Goal: Use online tool/utility: Utilize a website feature to perform a specific function

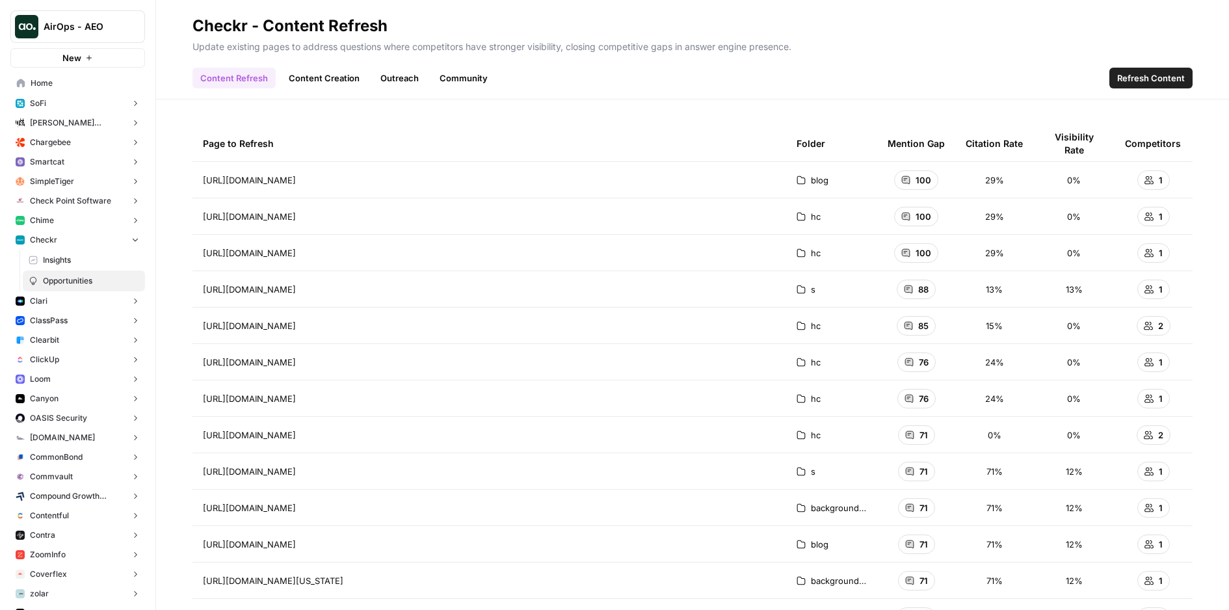
click at [72, 256] on span "Insights" at bounding box center [91, 260] width 96 height 12
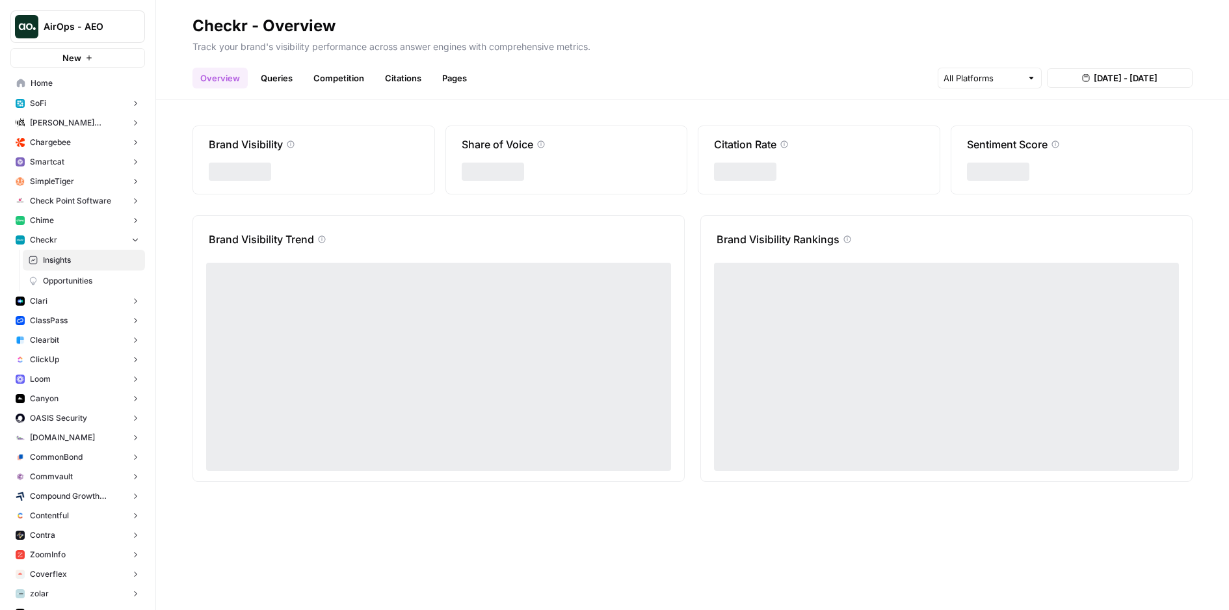
click at [77, 278] on span "Opportunities" at bounding box center [91, 281] width 96 height 12
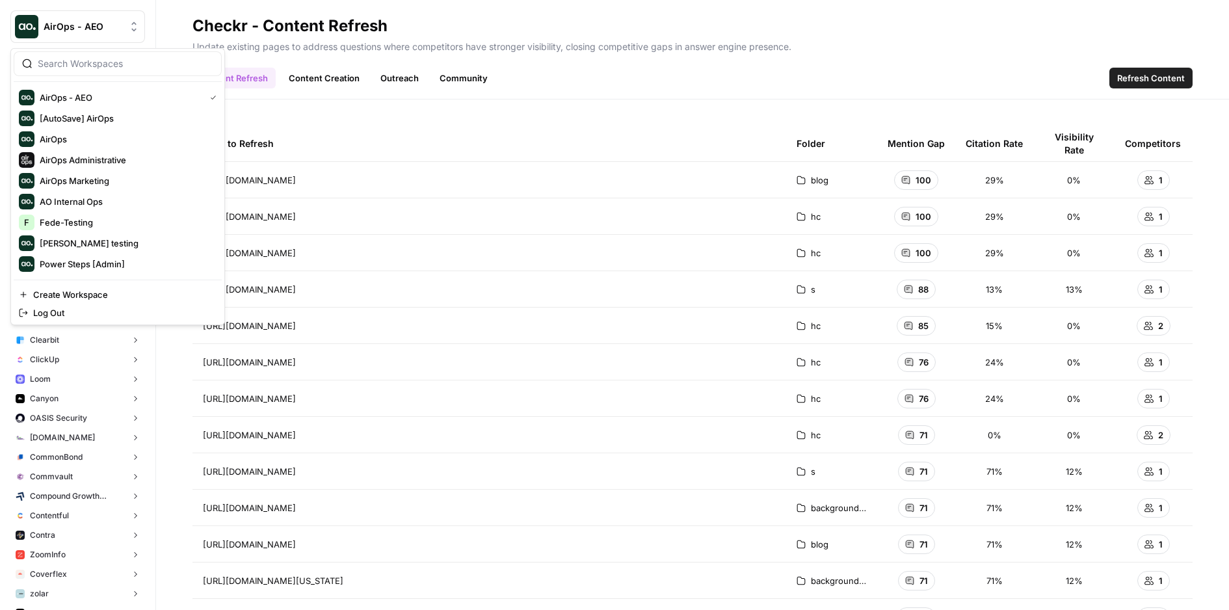
click at [107, 31] on span "AirOps - AEO" at bounding box center [83, 26] width 79 height 13
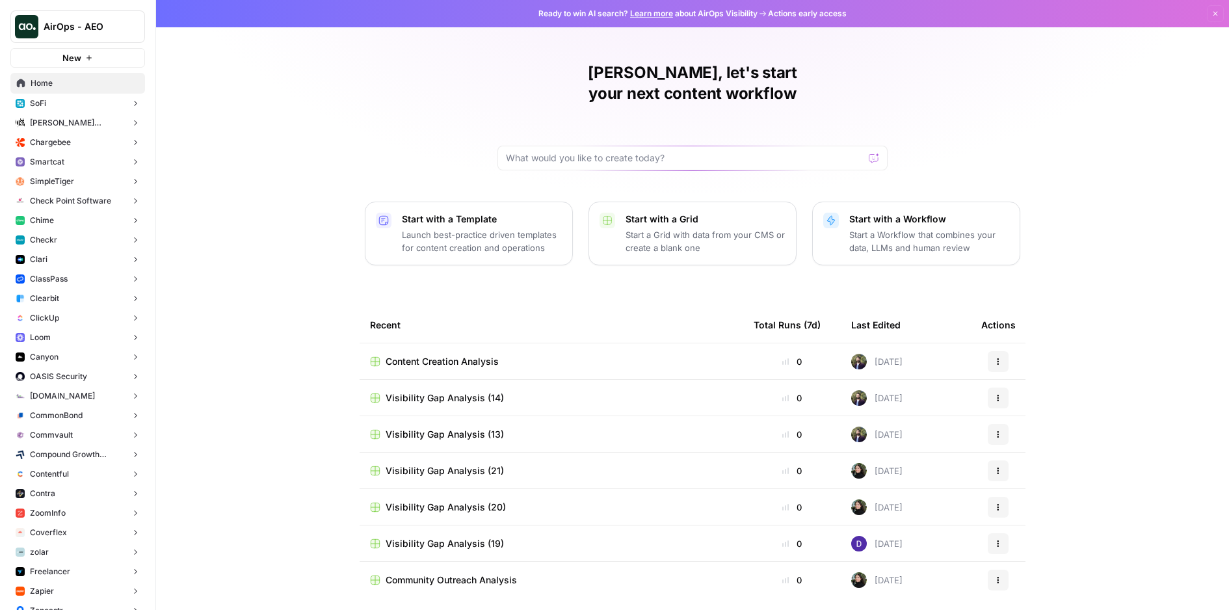
click at [464, 228] on p "Launch best-practice driven templates for content creation and operations" at bounding box center [482, 241] width 160 height 26
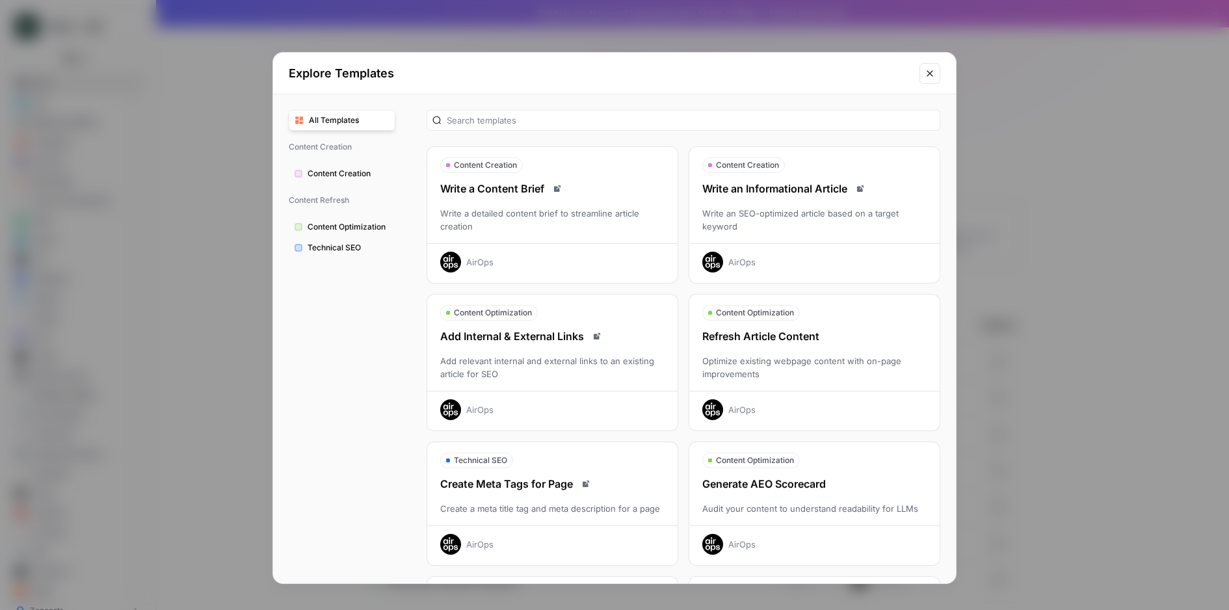
click at [765, 350] on div "Refresh Article Content Optimize existing webpage content with on-page improvem…" at bounding box center [814, 374] width 250 height 92
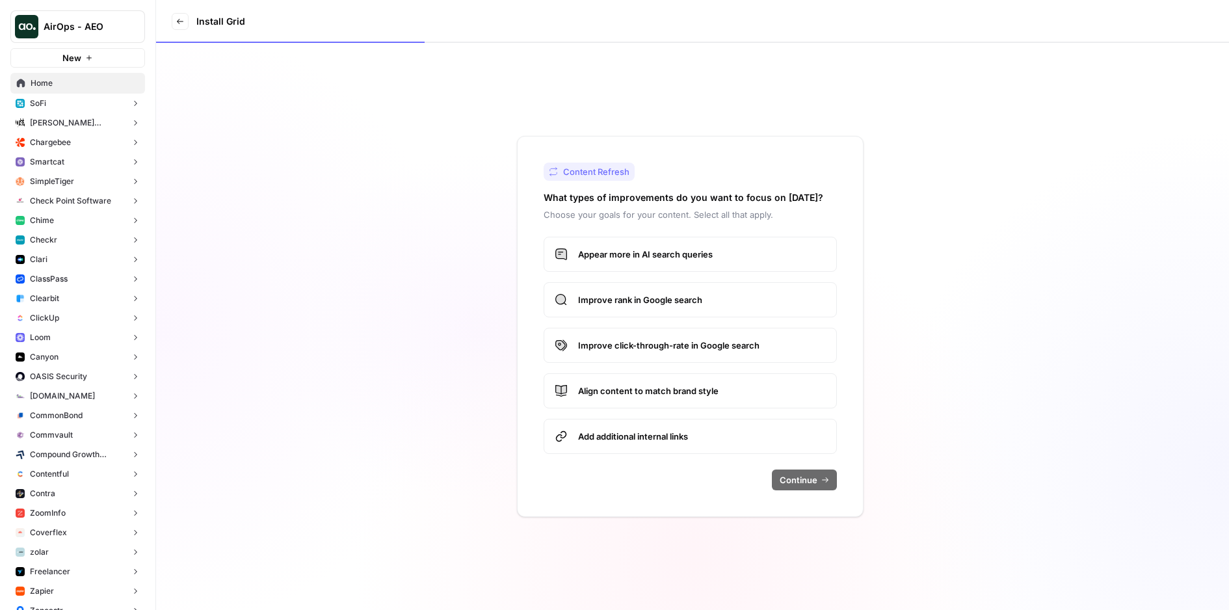
click at [611, 252] on span "Appear more in AI search queries" at bounding box center [702, 254] width 248 height 13
click at [806, 481] on span "Continue" at bounding box center [799, 479] width 38 height 13
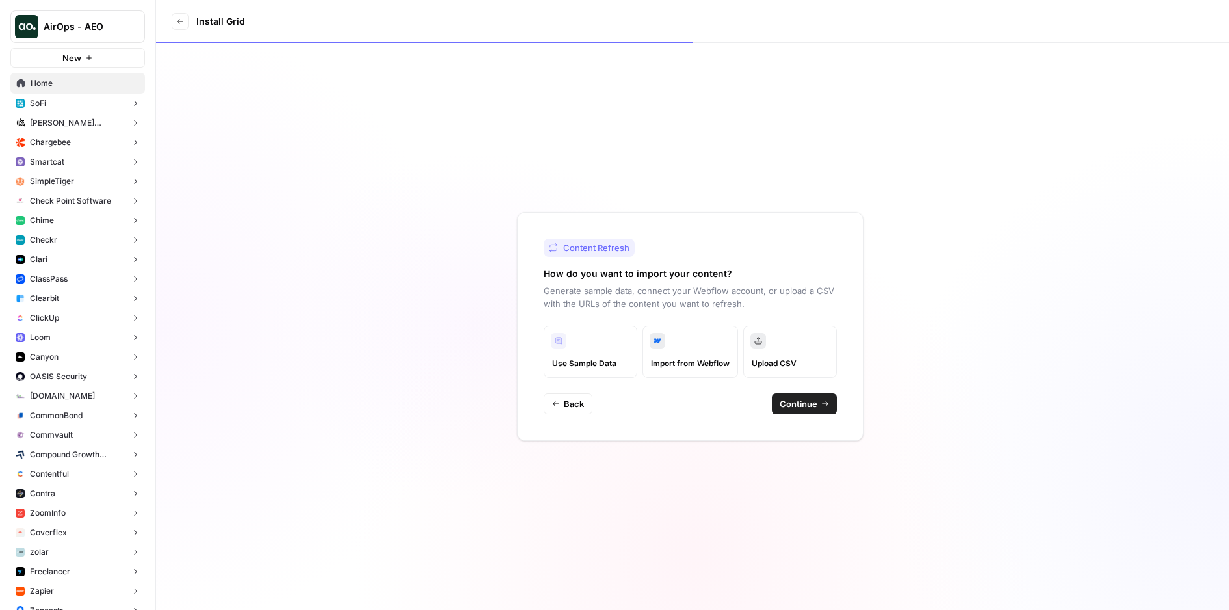
click at [183, 22] on icon at bounding box center [180, 22] width 8 height 8
